Goal: Information Seeking & Learning: Find specific fact

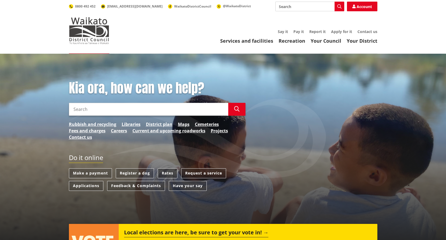
click at [166, 173] on link "Rates" at bounding box center [168, 174] width 20 height 10
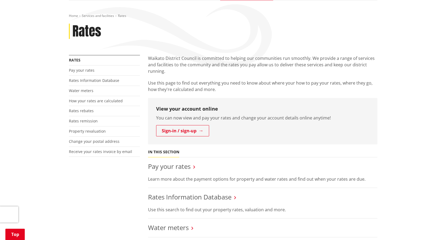
scroll to position [134, 0]
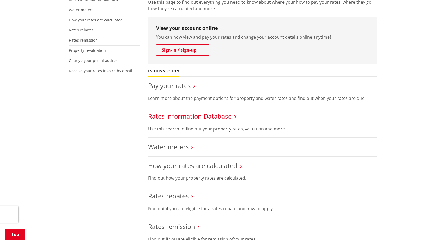
click at [183, 115] on link "Rates Information Database" at bounding box center [189, 116] width 83 height 9
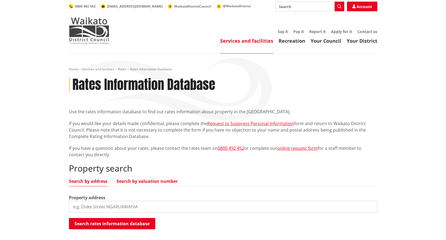
click at [146, 179] on link "Search by valuation number" at bounding box center [146, 181] width 61 height 4
click at [108, 209] on input "search" at bounding box center [223, 207] width 308 height 12
type input "04321/836.00"
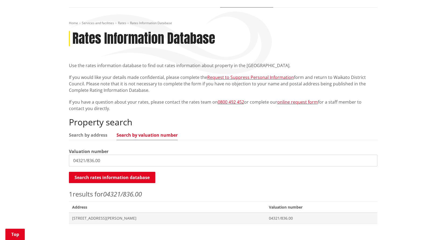
scroll to position [108, 0]
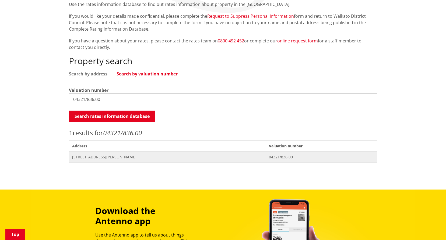
click at [95, 158] on span "20 Russell Road HUNTLY" at bounding box center [167, 157] width 190 height 5
